Goal: Navigation & Orientation: Find specific page/section

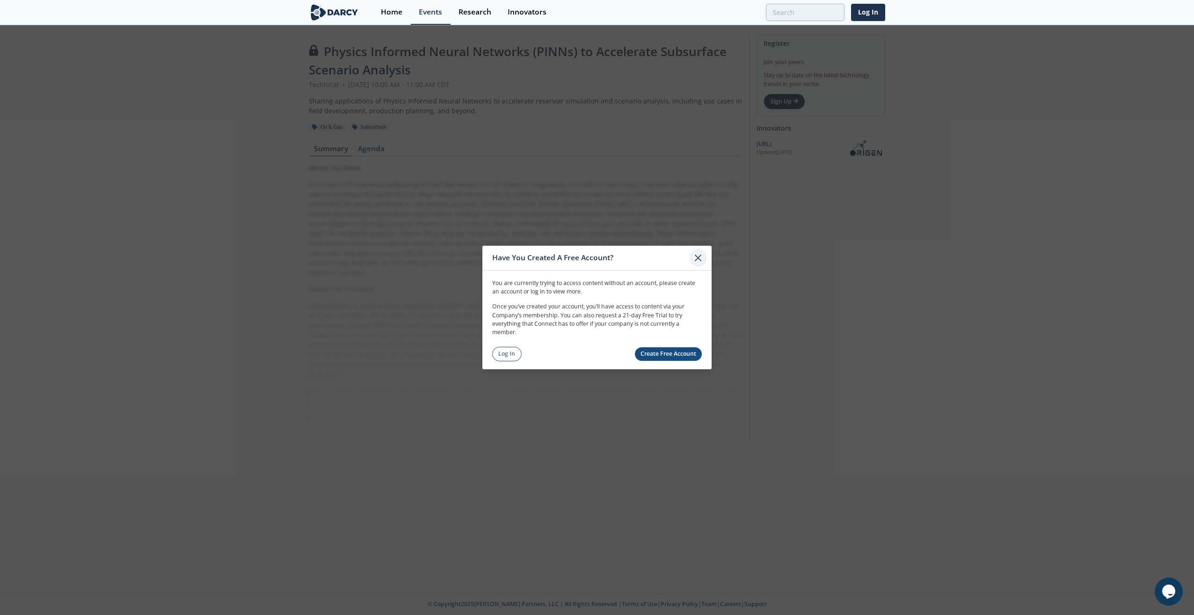
click at [698, 259] on icon at bounding box center [698, 257] width 11 height 11
click at [502, 357] on link "Log In" at bounding box center [506, 354] width 29 height 15
